Goal: Information Seeking & Learning: Learn about a topic

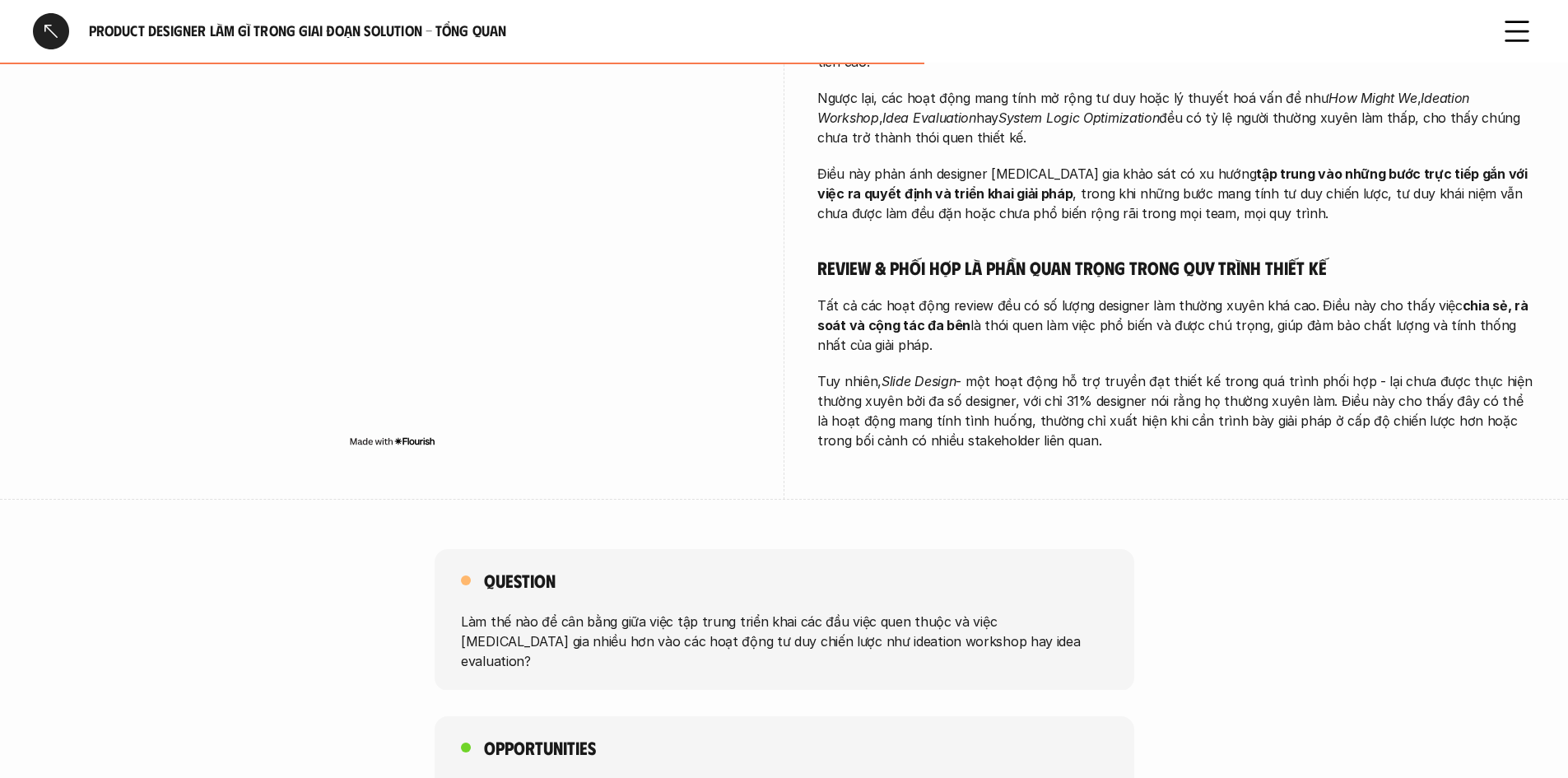
scroll to position [1226, 0]
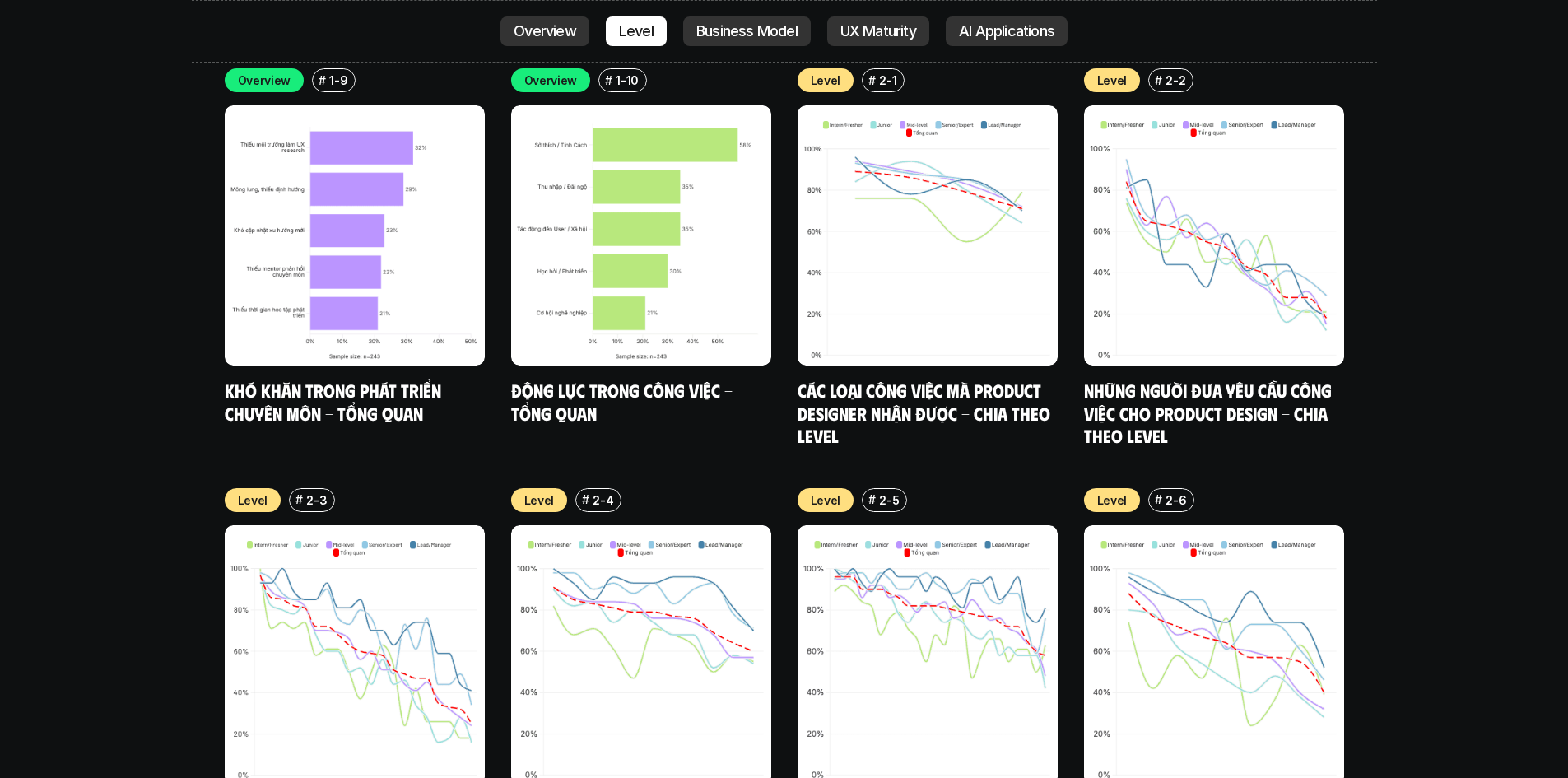
scroll to position [5755, 0]
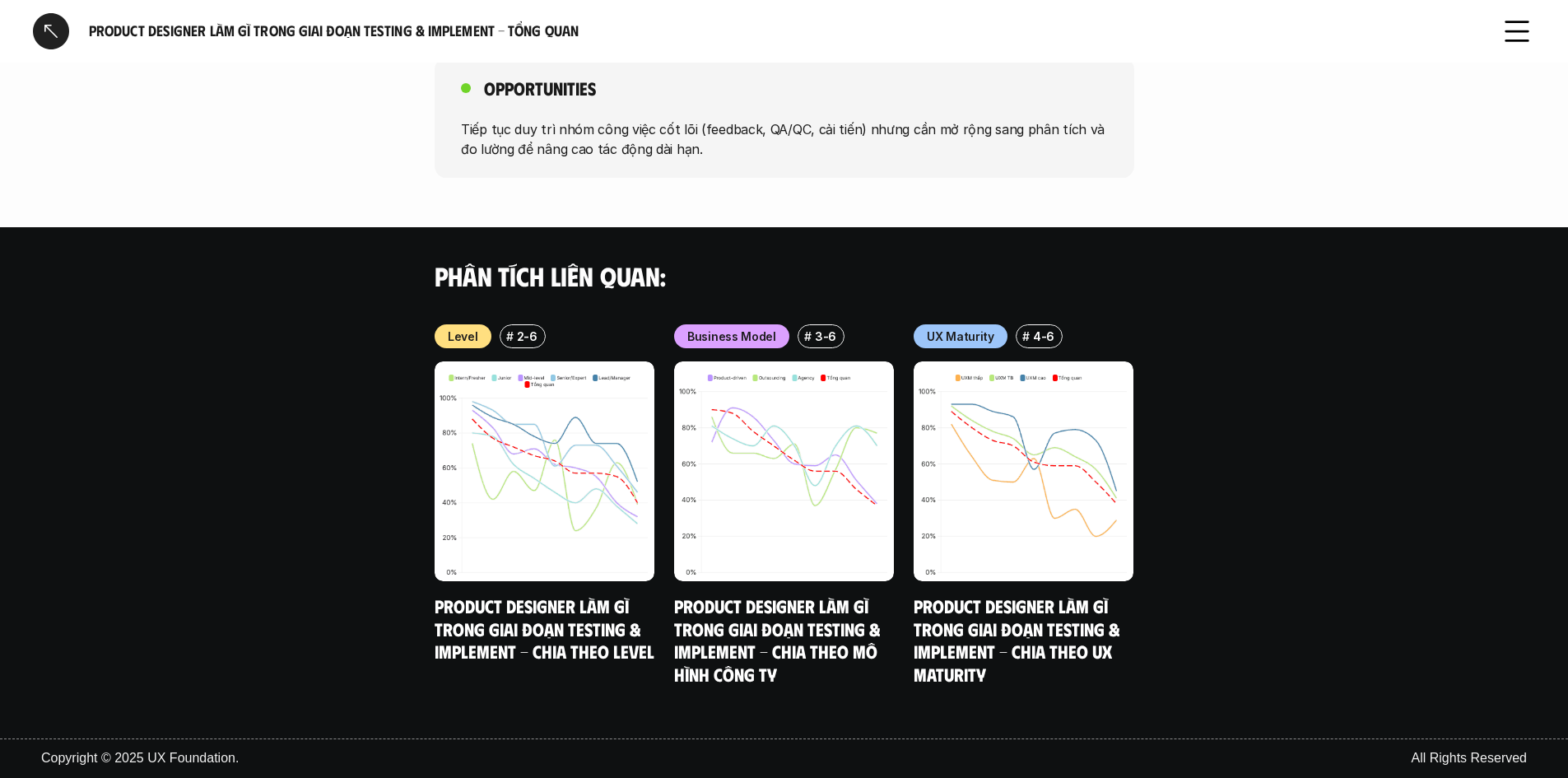
scroll to position [782, 0]
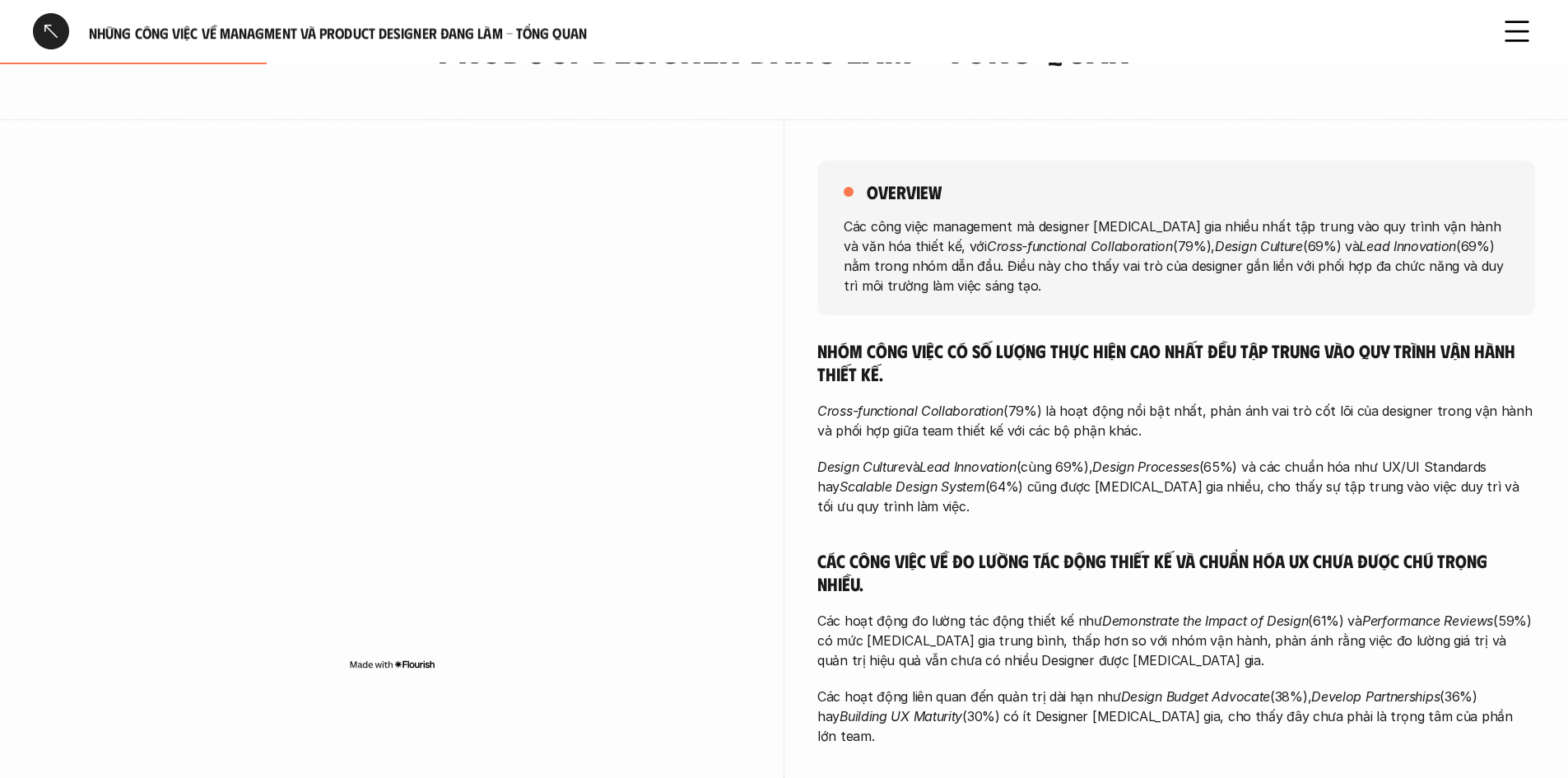
scroll to position [247, 0]
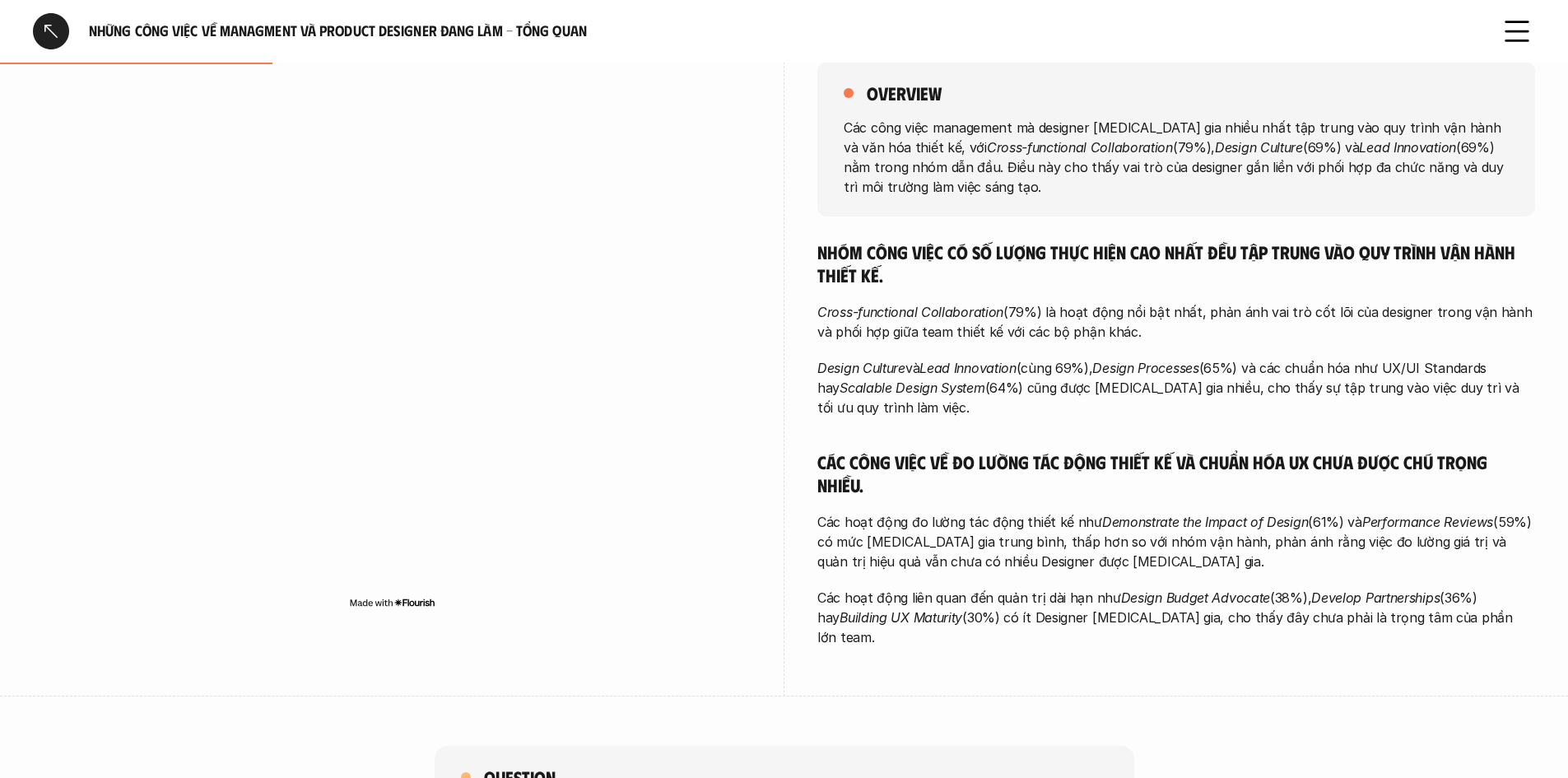
click at [1235, 590] on em "Design Budget Advocate" at bounding box center [1195, 597] width 149 height 16
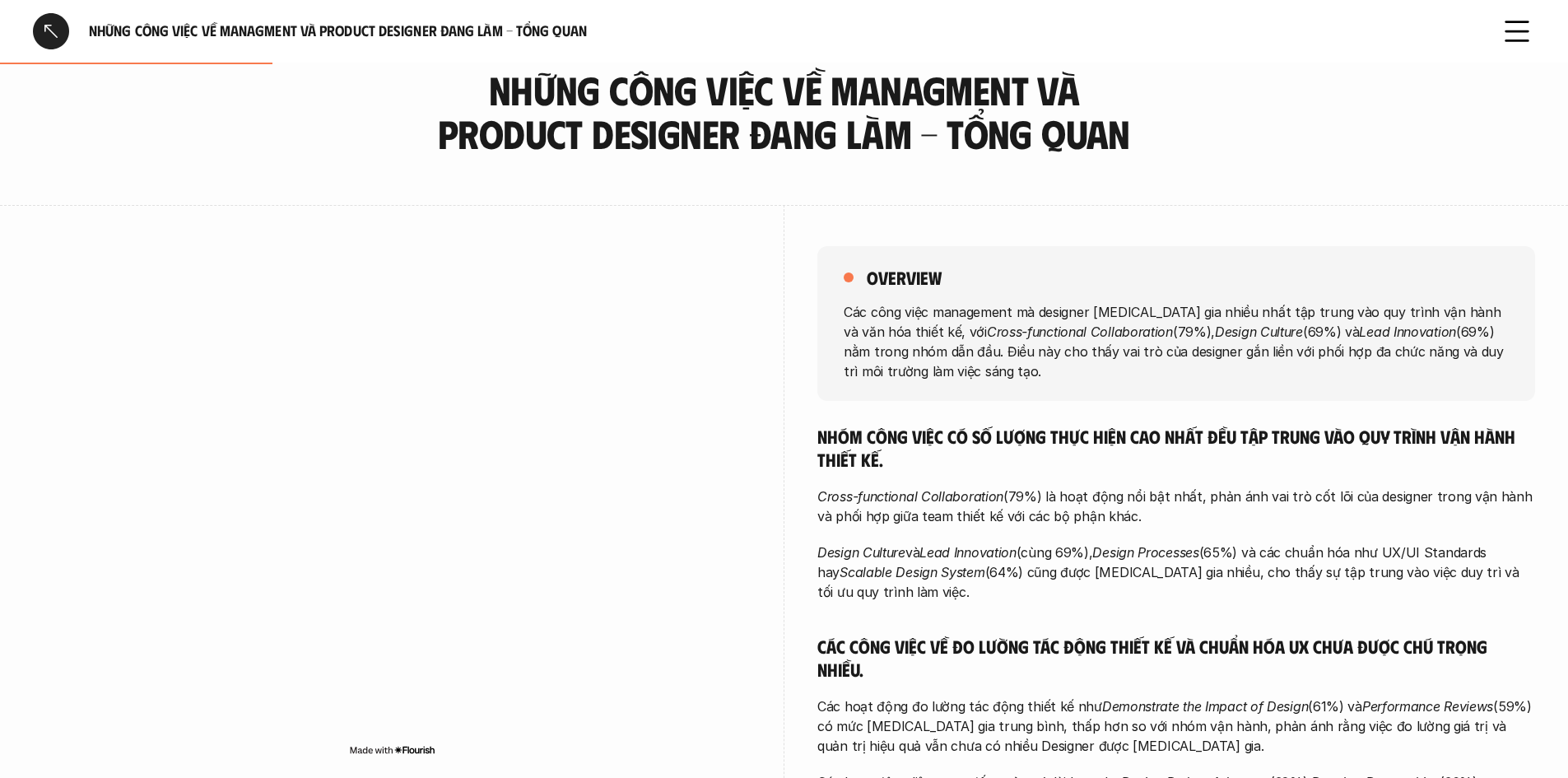
click at [1147, 774] on em "Design Budget Advocate" at bounding box center [1195, 781] width 149 height 16
drag, startPoint x: 1115, startPoint y: 571, endPoint x: 1264, endPoint y: 570, distance: 149.0
click at [1264, 774] on em "Design Budget Advocate" at bounding box center [1195, 781] width 149 height 16
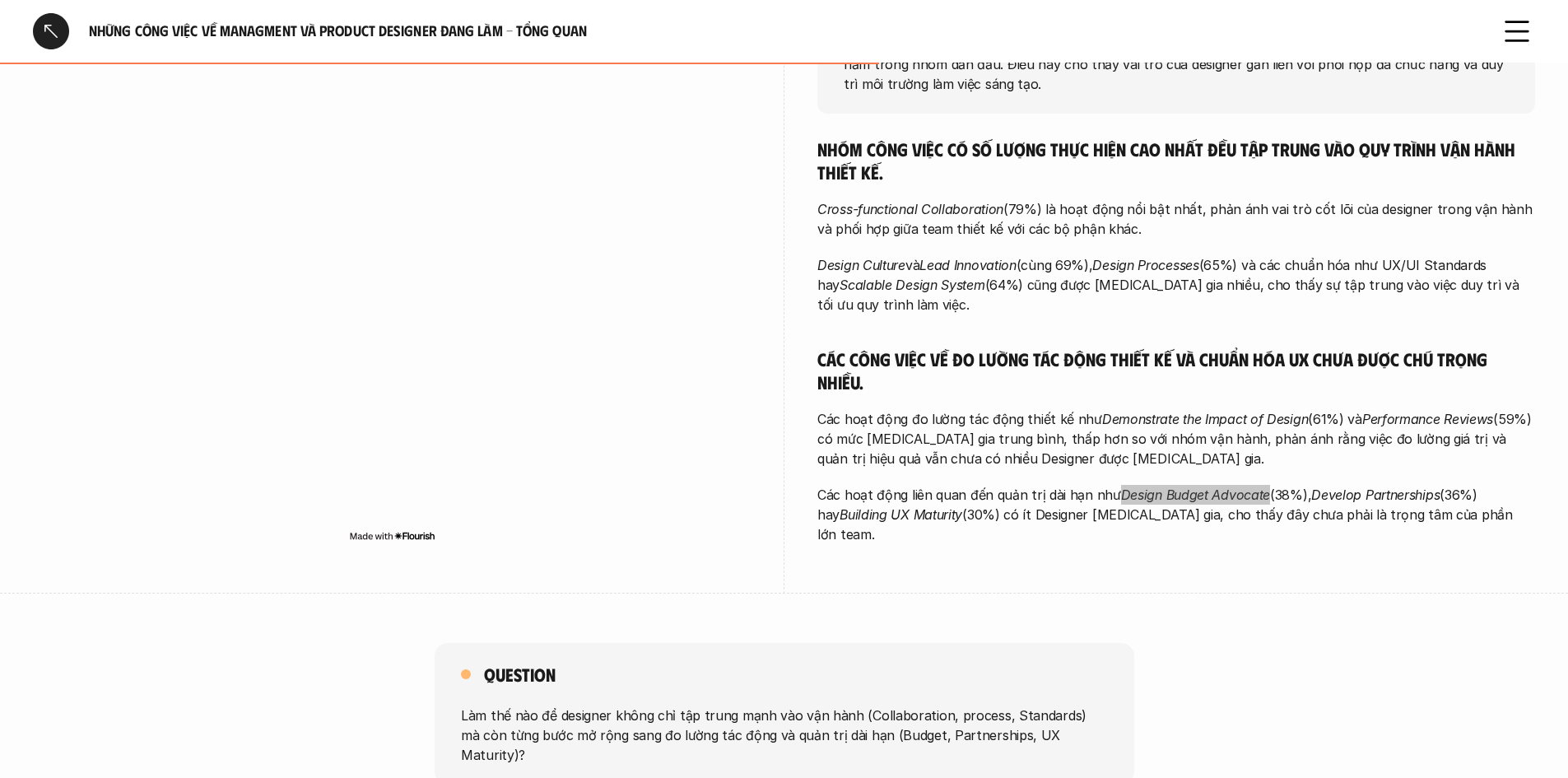
scroll to position [576, 0]
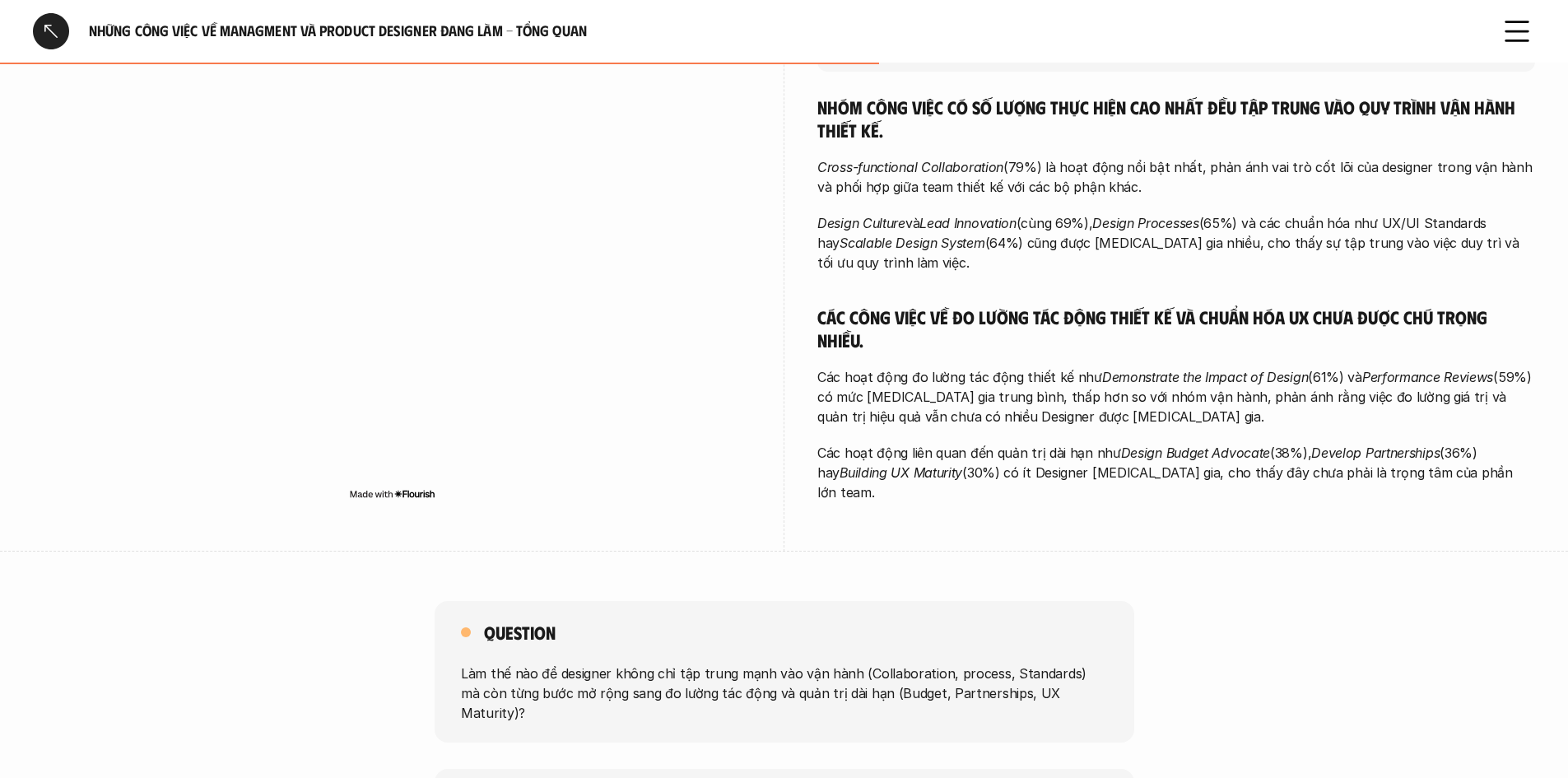
click at [929, 465] on em "Building UX Maturity" at bounding box center [901, 472] width 122 height 16
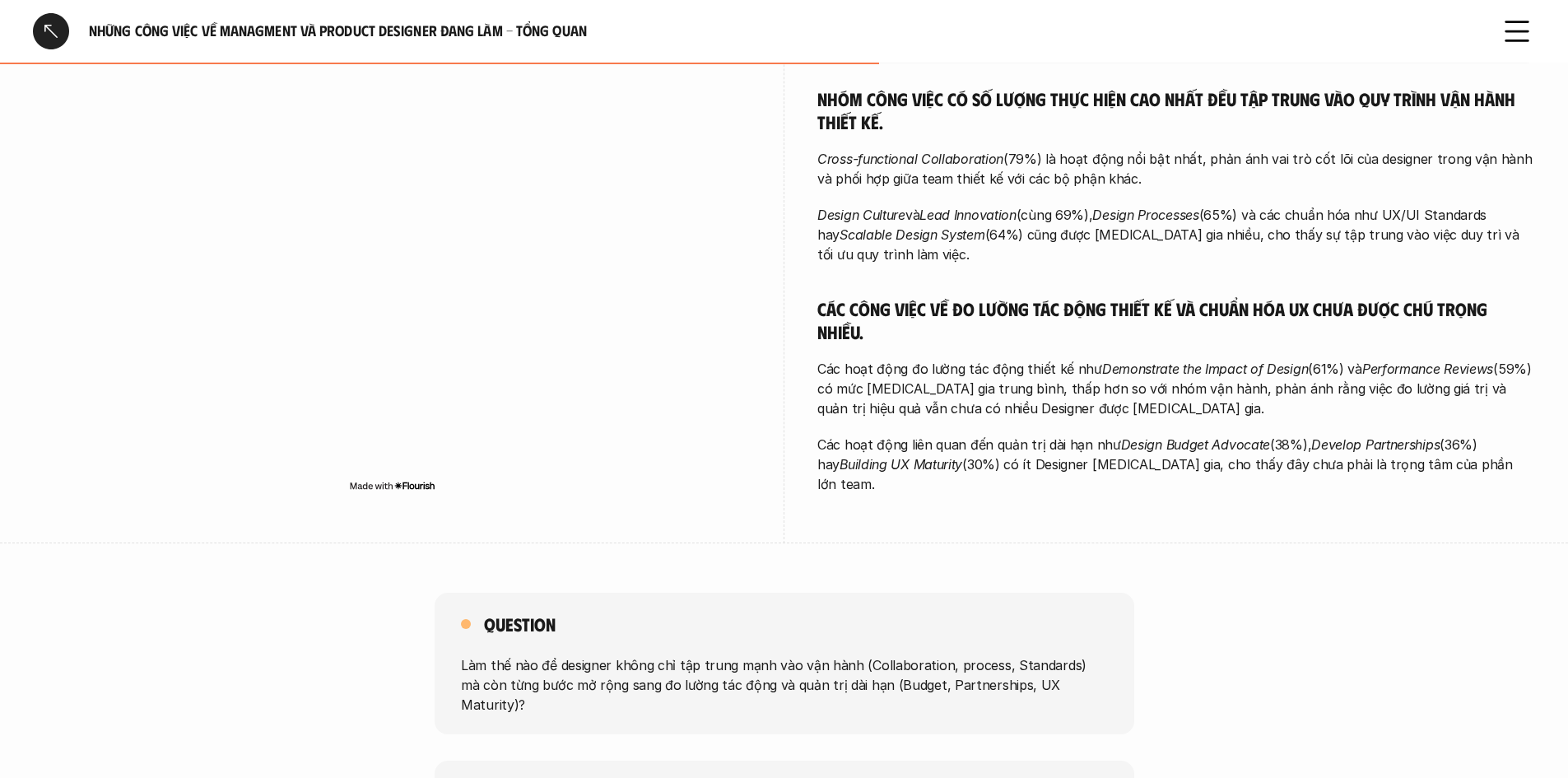
click at [1334, 593] on div "Question Làm thế nào để designer không chỉ tập trung mạnh vào vận hành (Collabo…" at bounding box center [784, 664] width 1568 height 142
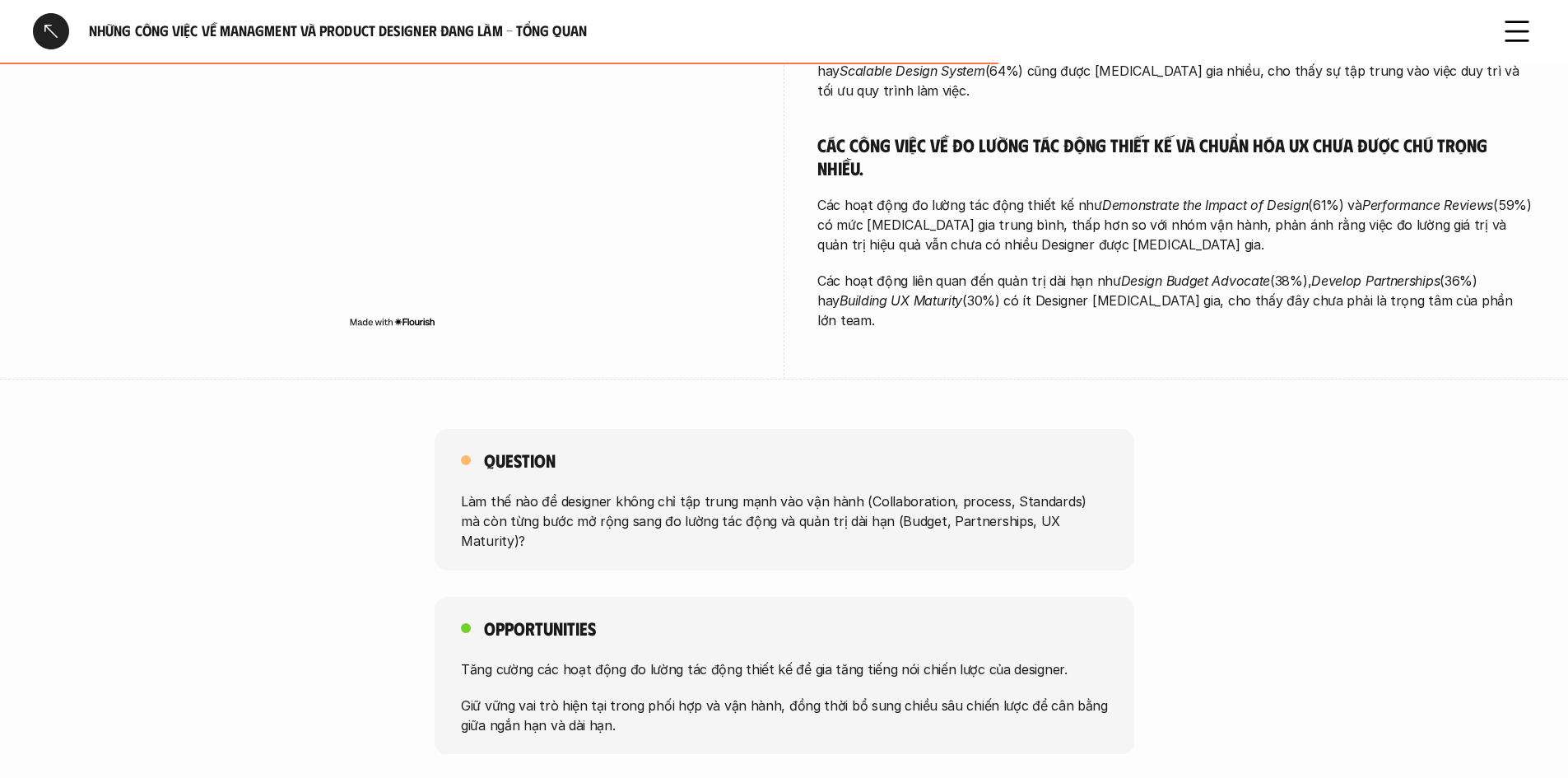
scroll to position [741, 0]
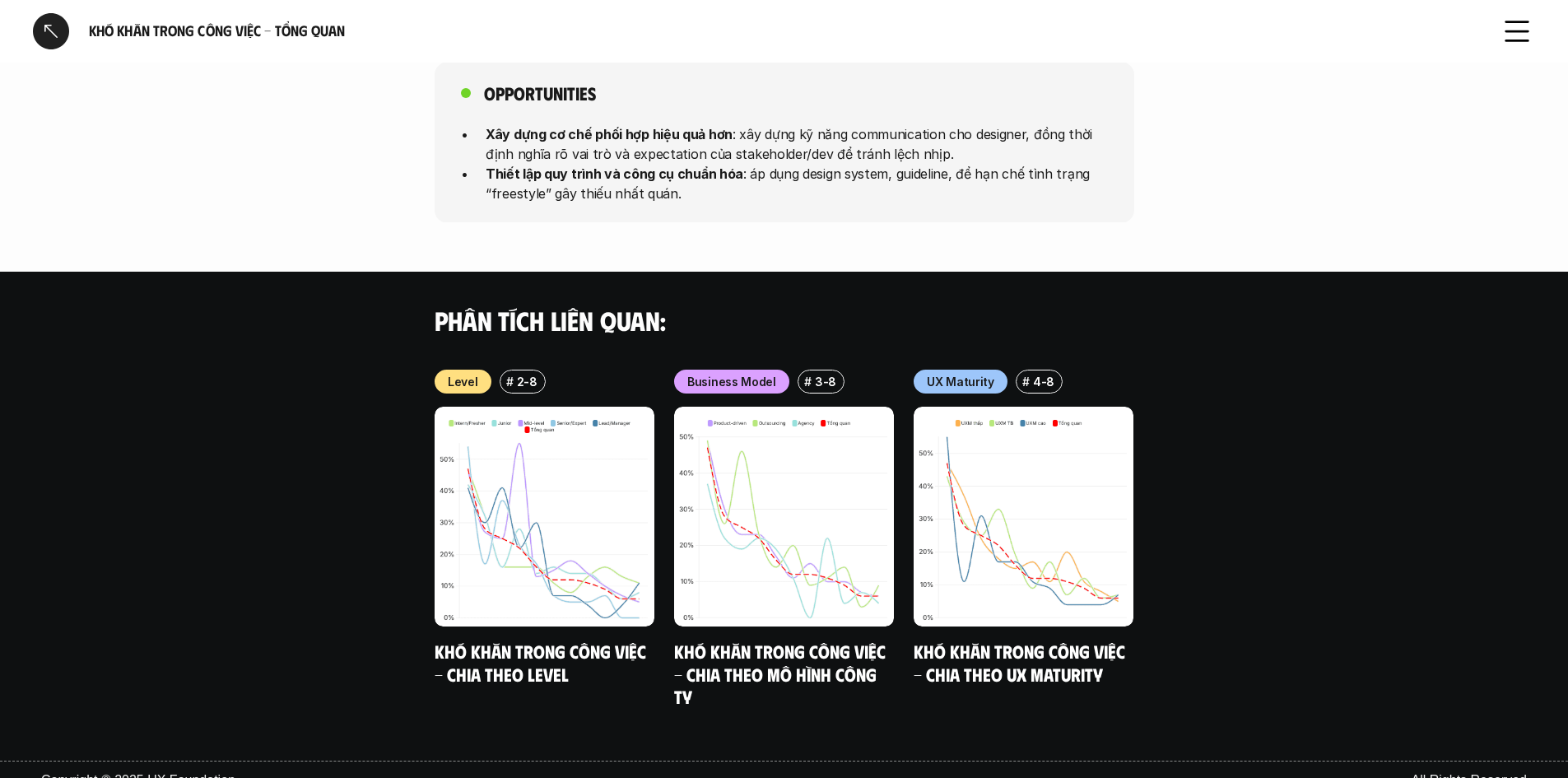
scroll to position [1465, 0]
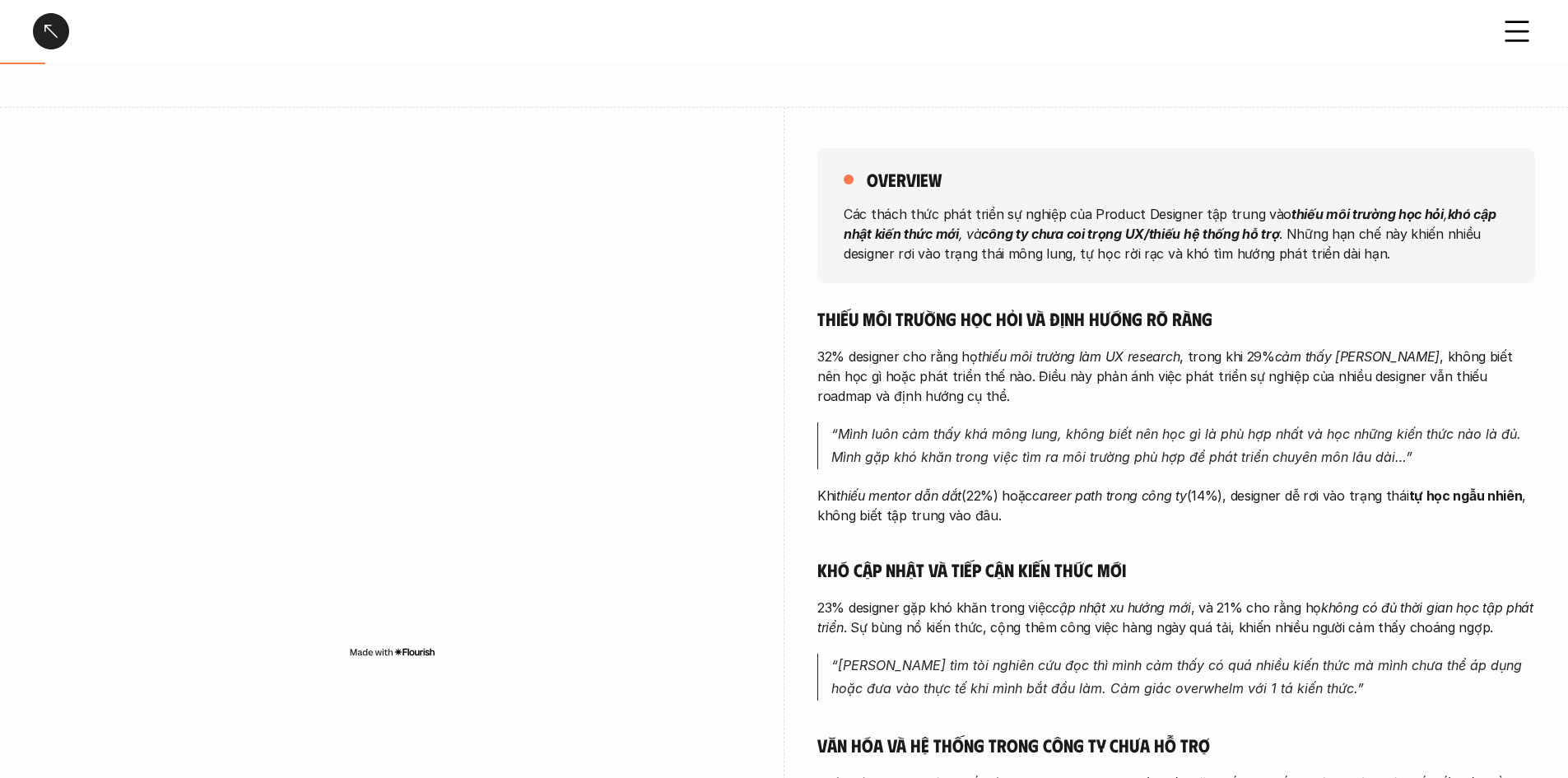
scroll to position [165, 0]
